Goal: Task Accomplishment & Management: Use online tool/utility

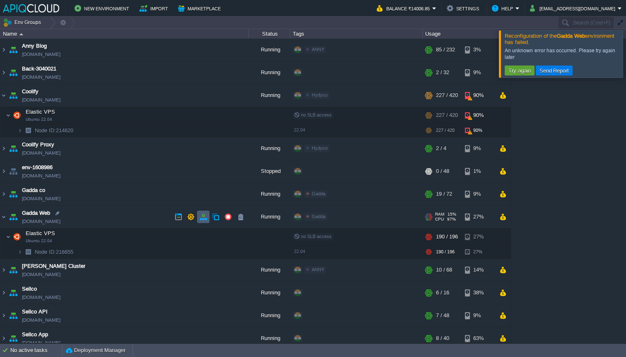
click at [201, 217] on button "button" at bounding box center [203, 216] width 7 height 7
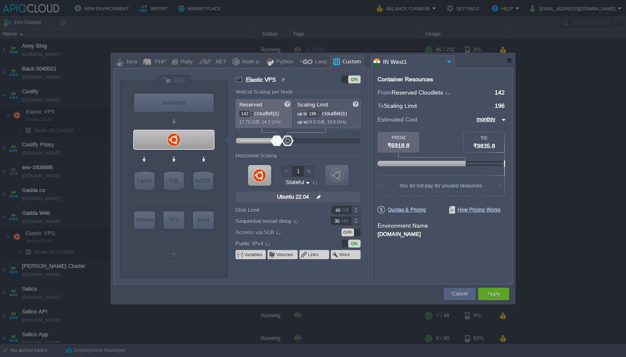
drag, startPoint x: 258, startPoint y: 140, endPoint x: 277, endPoint y: 140, distance: 19.1
click at [277, 140] on div at bounding box center [277, 140] width 12 height 10
click at [252, 111] on div at bounding box center [252, 112] width 4 height 3
type input "144"
click at [252, 111] on div at bounding box center [252, 112] width 4 height 3
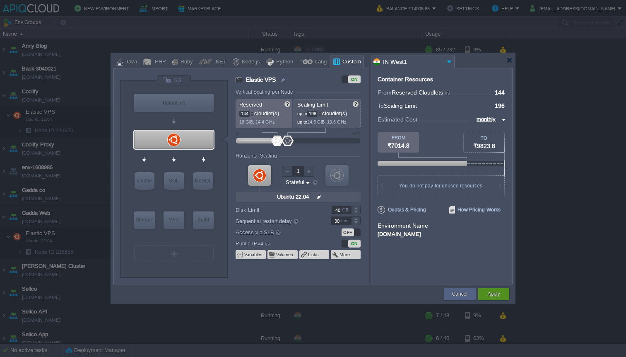
click at [483, 297] on div "Apply" at bounding box center [493, 293] width 31 height 12
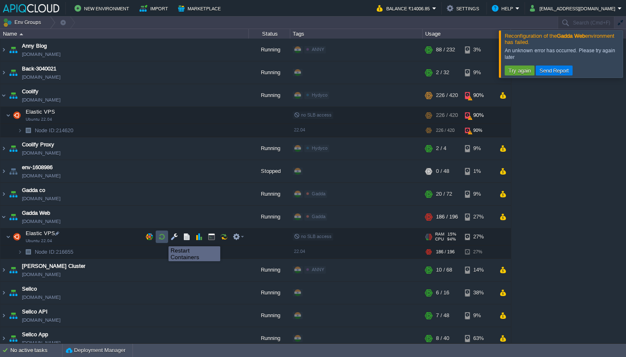
click at [162, 239] on button "button" at bounding box center [161, 236] width 7 height 7
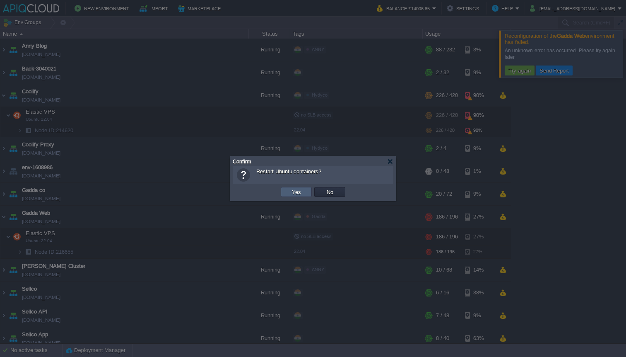
click at [305, 193] on td "Yes" at bounding box center [296, 192] width 31 height 10
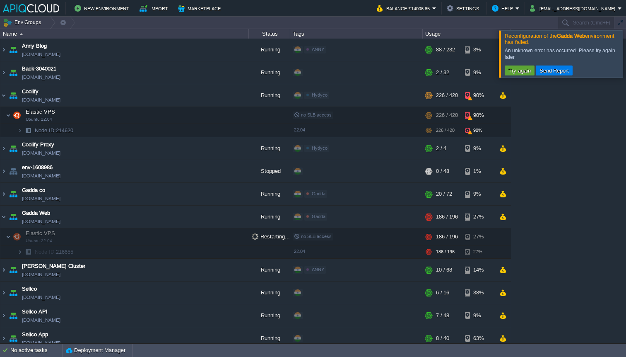
click at [626, 53] on div at bounding box center [636, 53] width 0 height 47
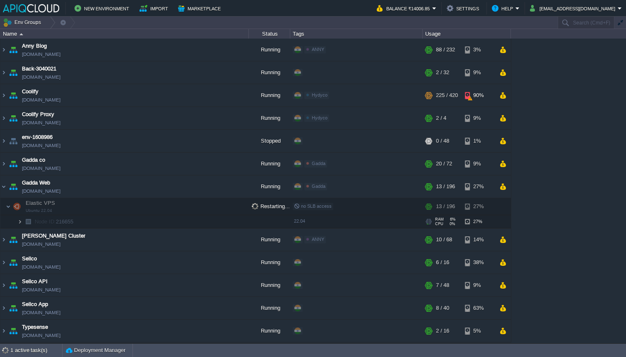
click at [19, 224] on img at bounding box center [19, 221] width 5 height 13
click at [10, 205] on img at bounding box center [8, 206] width 5 height 17
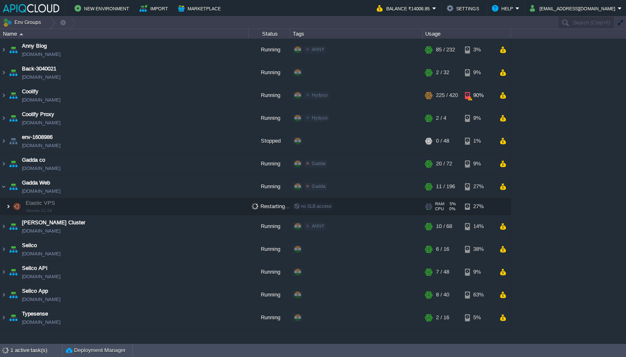
click at [10, 205] on img at bounding box center [8, 206] width 5 height 17
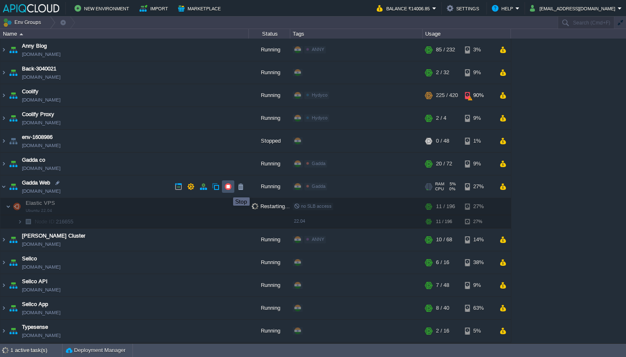
click at [228, 186] on button "button" at bounding box center [227, 186] width 7 height 7
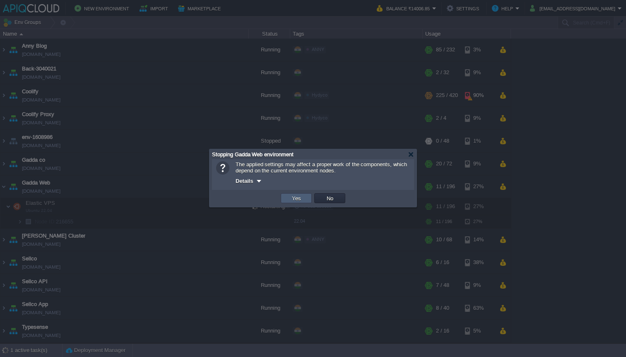
click at [303, 198] on td "Yes" at bounding box center [296, 198] width 31 height 10
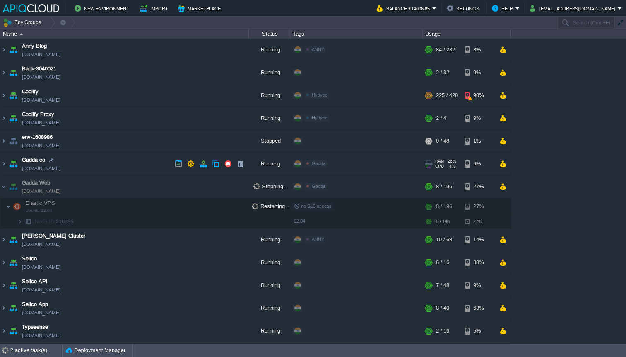
click at [128, 160] on td "Gadda co env-7695742.in1.apiqcloud.com" at bounding box center [124, 163] width 249 height 23
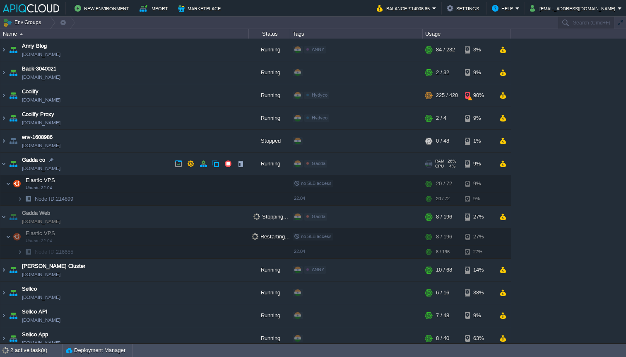
click at [128, 160] on td "Gadda co env-7695742.in1.apiqcloud.com" at bounding box center [124, 163] width 249 height 23
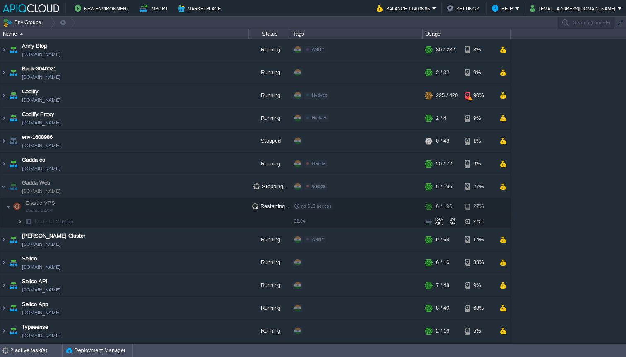
click at [21, 223] on img at bounding box center [19, 221] width 5 height 13
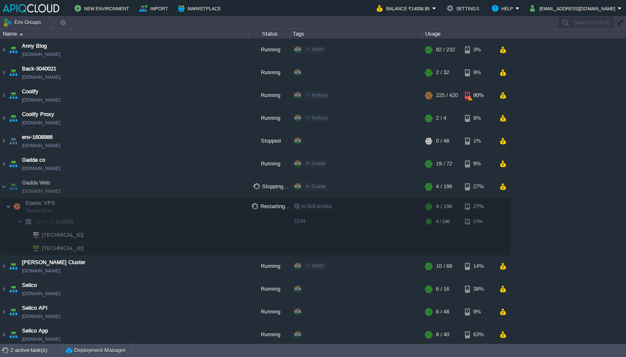
click at [295, 244] on td at bounding box center [356, 247] width 133 height 13
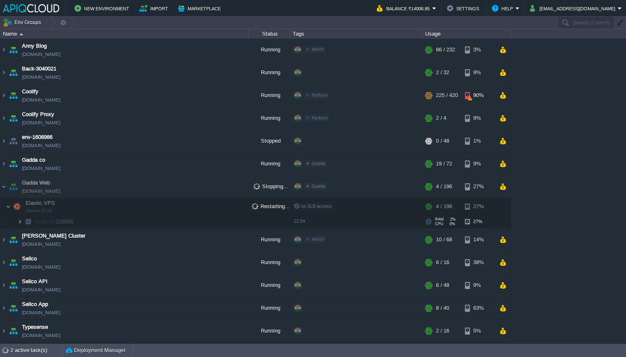
click at [20, 224] on img at bounding box center [19, 221] width 5 height 13
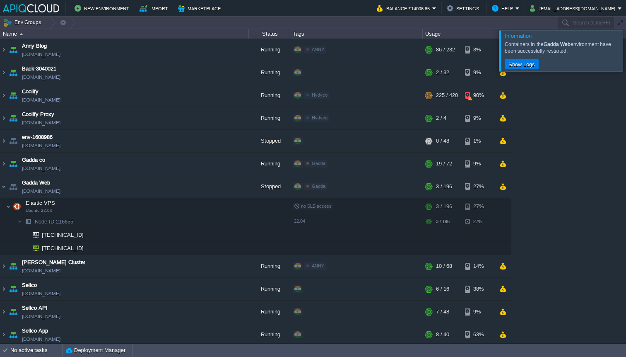
click at [560, 180] on div "Anny Blog env-3137940.in1.apiqcloud.com Running ANNY Edit RAM 13% CPU 31% 86 / …" at bounding box center [313, 191] width 626 height 304
click at [227, 189] on button "button" at bounding box center [227, 186] width 7 height 7
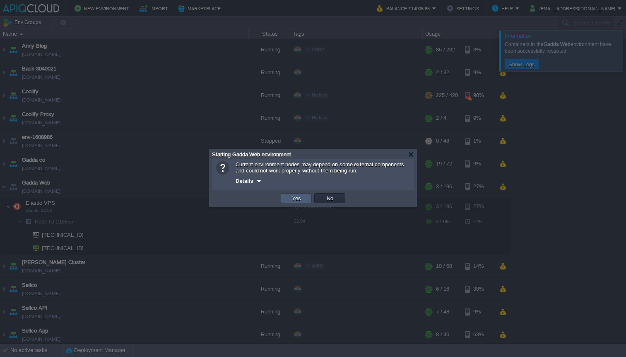
click at [304, 201] on td "Yes" at bounding box center [296, 198] width 31 height 10
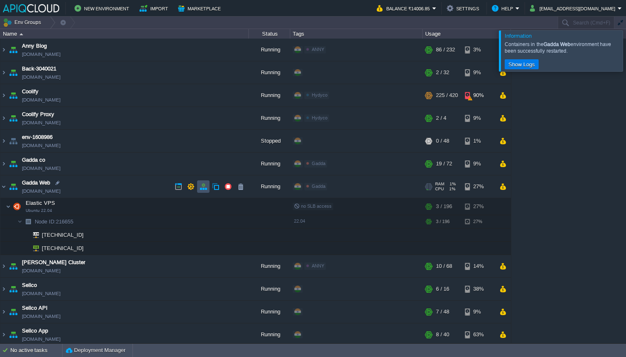
click at [206, 188] on button "button" at bounding box center [203, 186] width 7 height 7
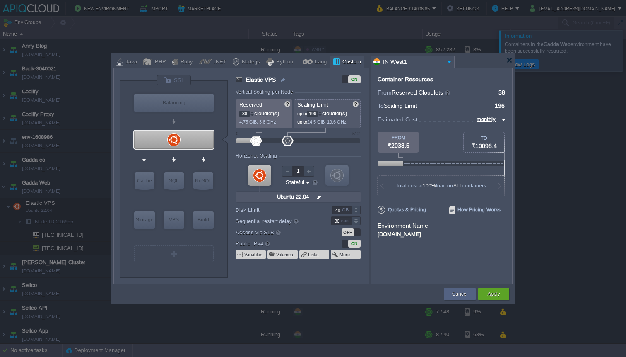
type input "40"
drag, startPoint x: 276, startPoint y: 142, endPoint x: 256, endPoint y: 141, distance: 19.5
click at [256, 141] on div at bounding box center [257, 140] width 12 height 10
click at [492, 291] on button "Apply" at bounding box center [493, 294] width 12 height 8
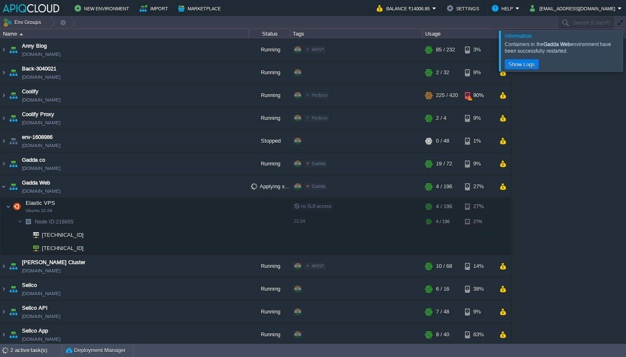
click at [626, 50] on div at bounding box center [636, 50] width 0 height 41
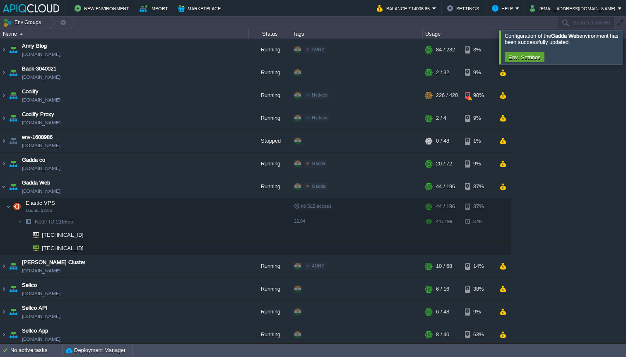
click at [626, 47] on div at bounding box center [636, 47] width 0 height 34
